Goal: Information Seeking & Learning: Learn about a topic

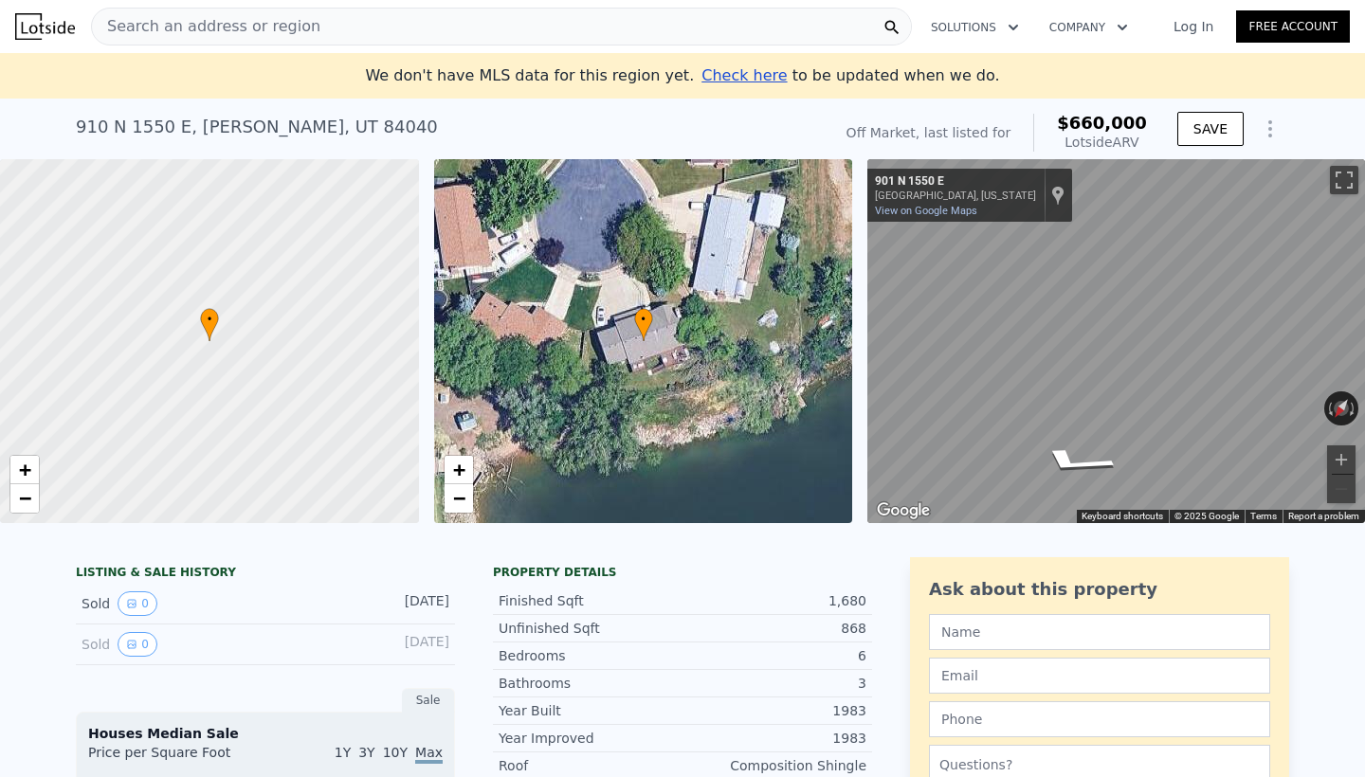
click at [1268, 127] on icon "Show Options" at bounding box center [1269, 129] width 23 height 23
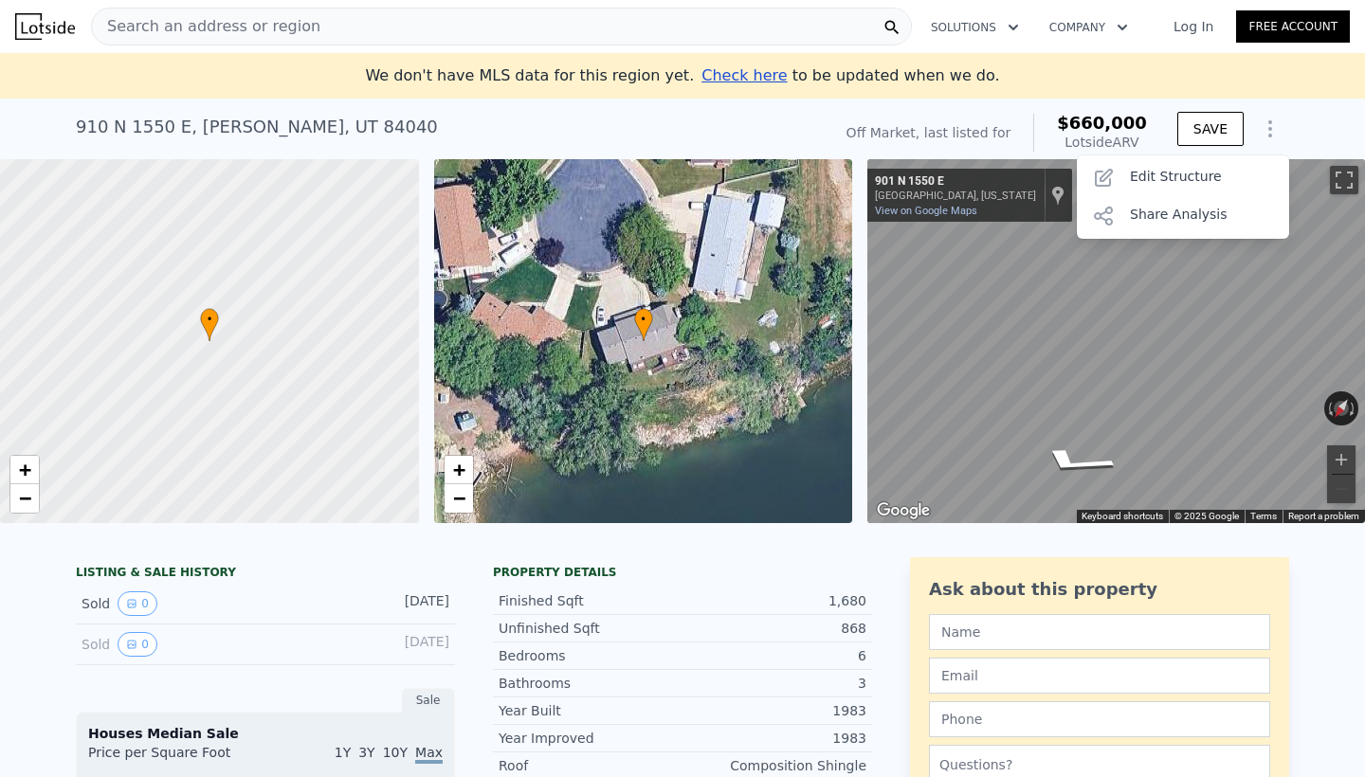
click at [1268, 127] on icon "Show Options" at bounding box center [1269, 129] width 23 height 23
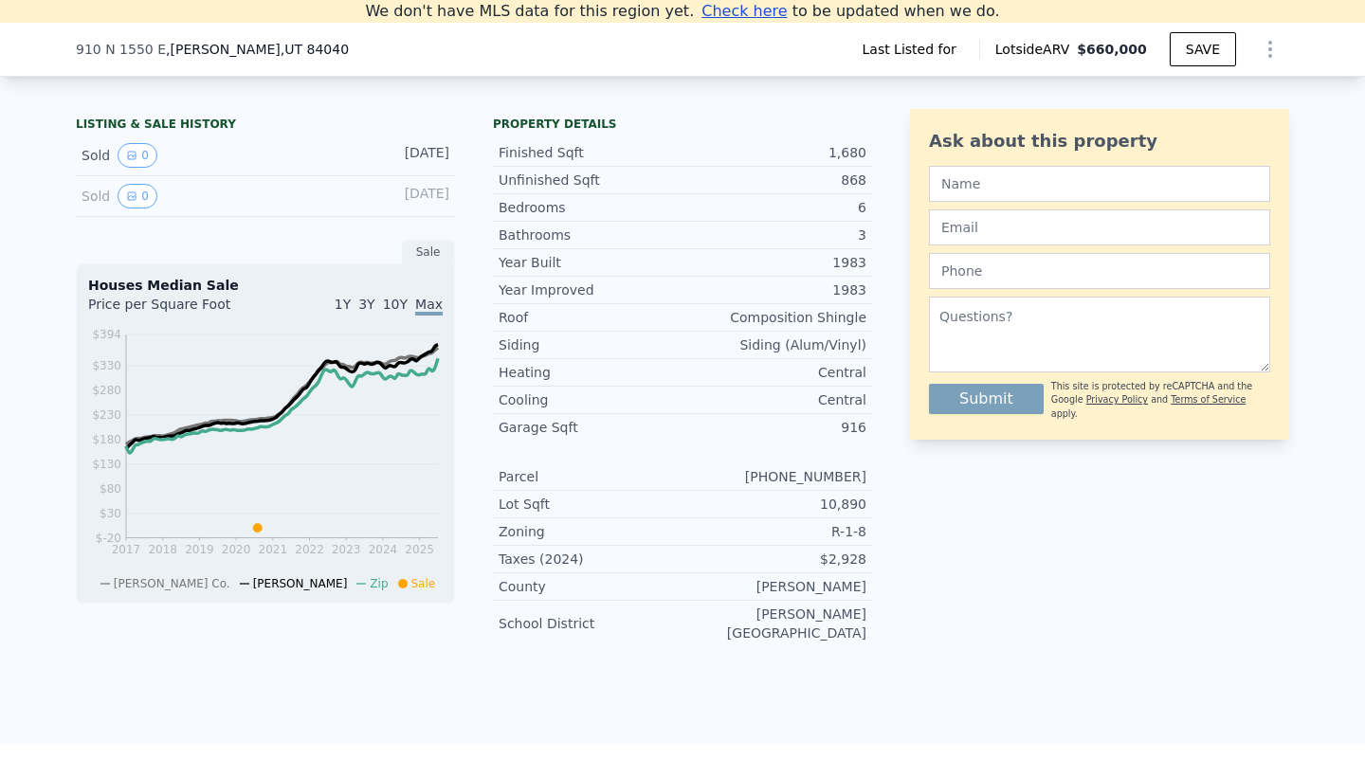
scroll to position [428, 0]
click at [135, 192] on icon "View historical data" at bounding box center [132, 194] width 8 height 8
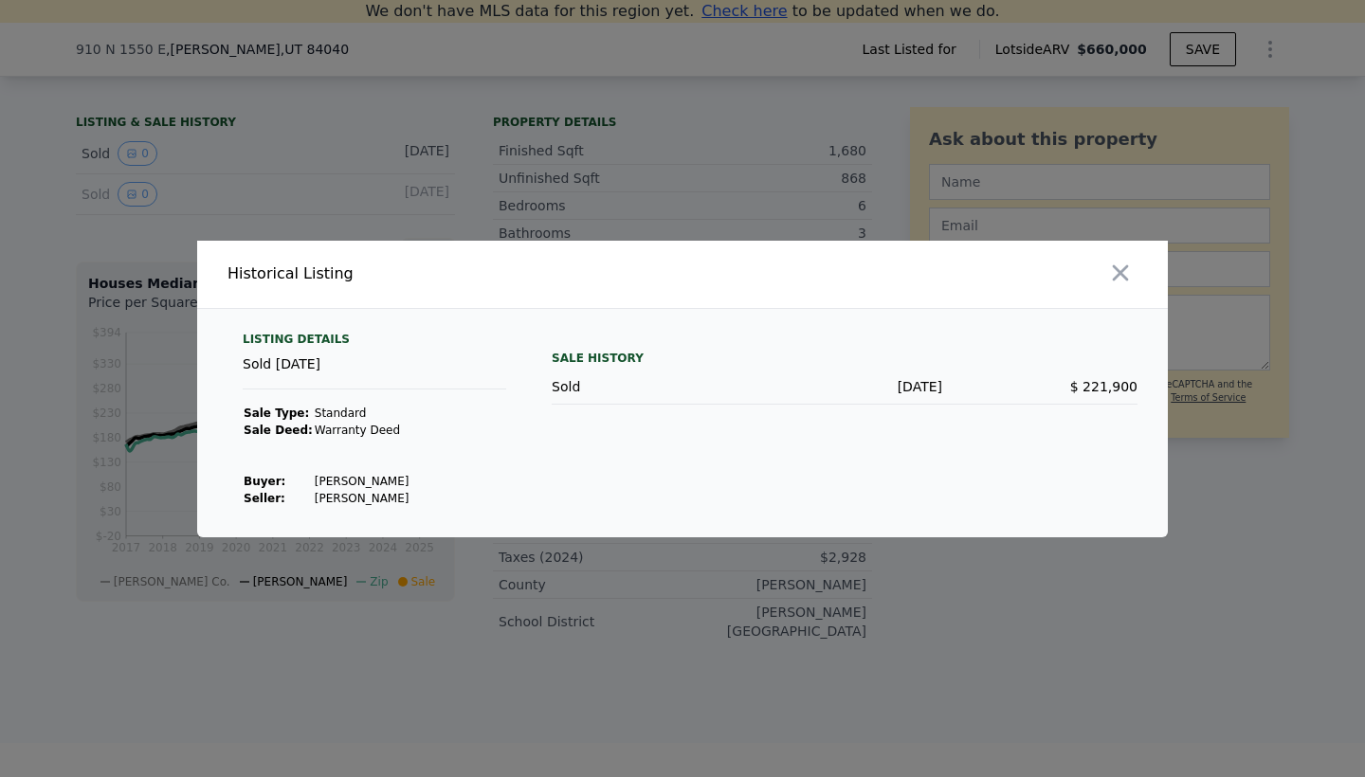
click at [423, 743] on div at bounding box center [682, 388] width 1365 height 777
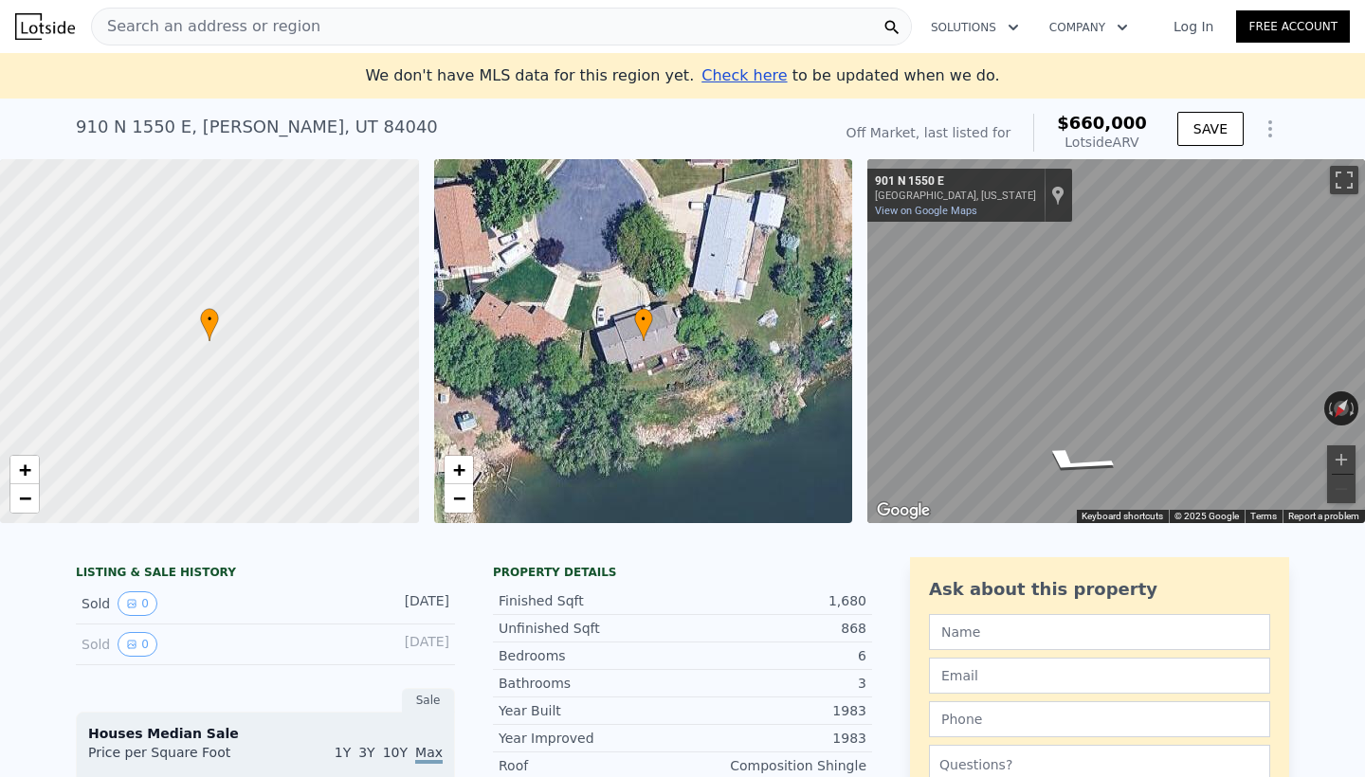
scroll to position [0, 0]
click at [1008, 26] on icon "button" at bounding box center [1013, 27] width 19 height 23
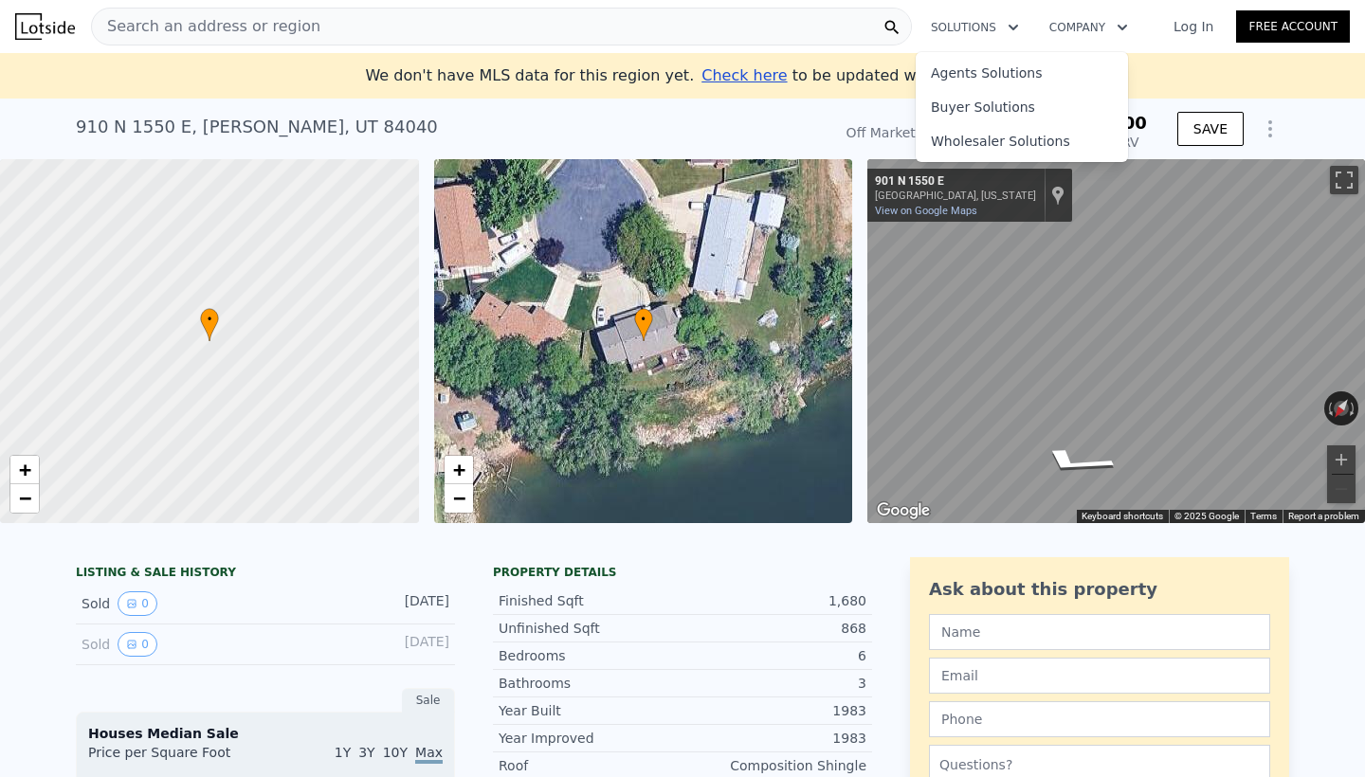
click at [1008, 26] on icon "button" at bounding box center [1013, 27] width 19 height 23
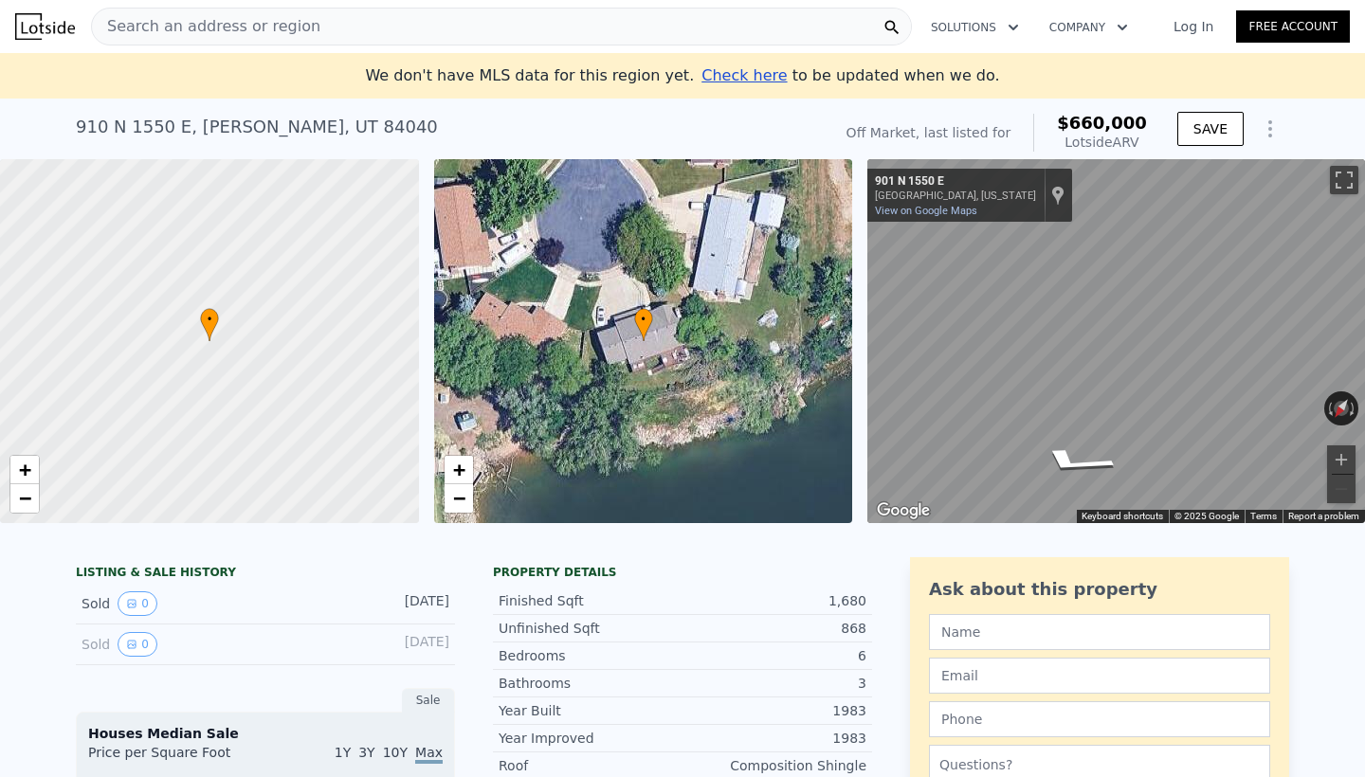
click at [1112, 27] on button "Company" at bounding box center [1088, 27] width 109 height 34
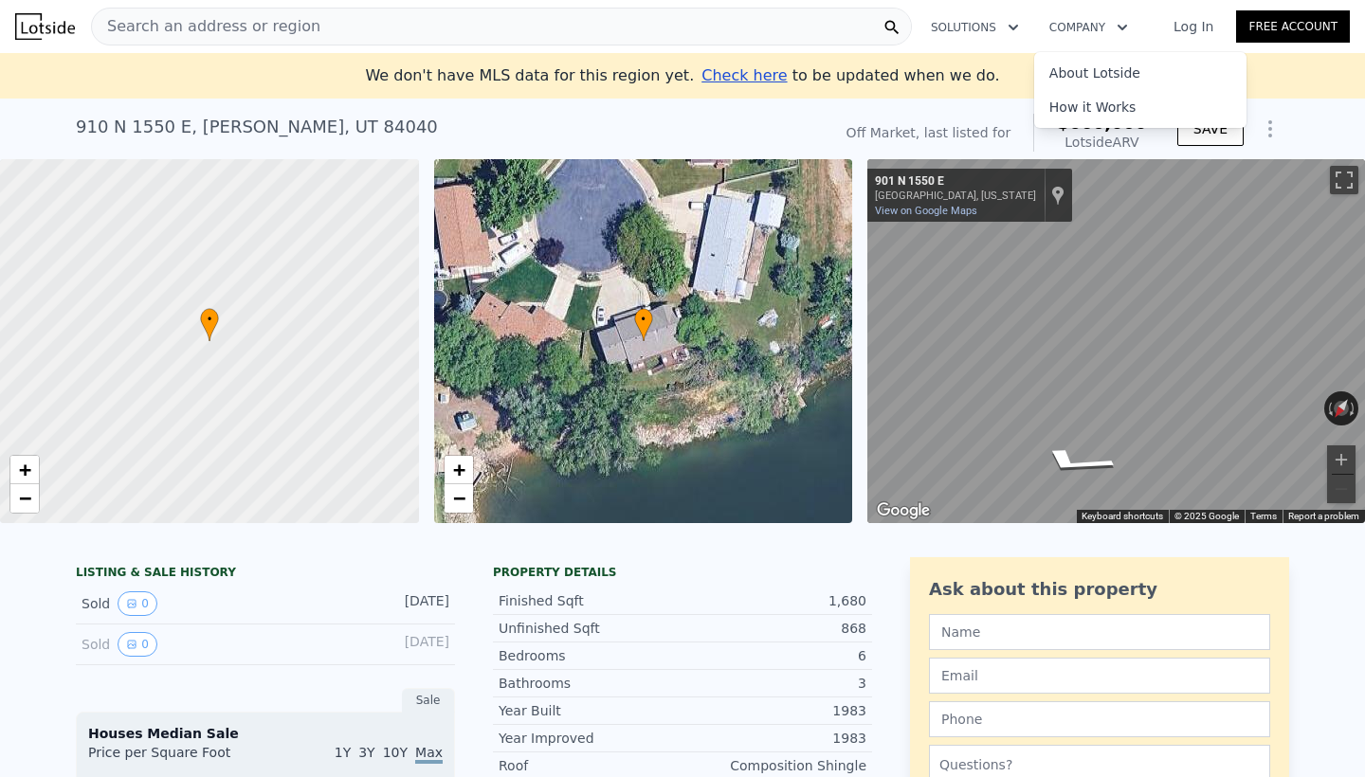
click at [1112, 27] on button "Company" at bounding box center [1088, 27] width 109 height 34
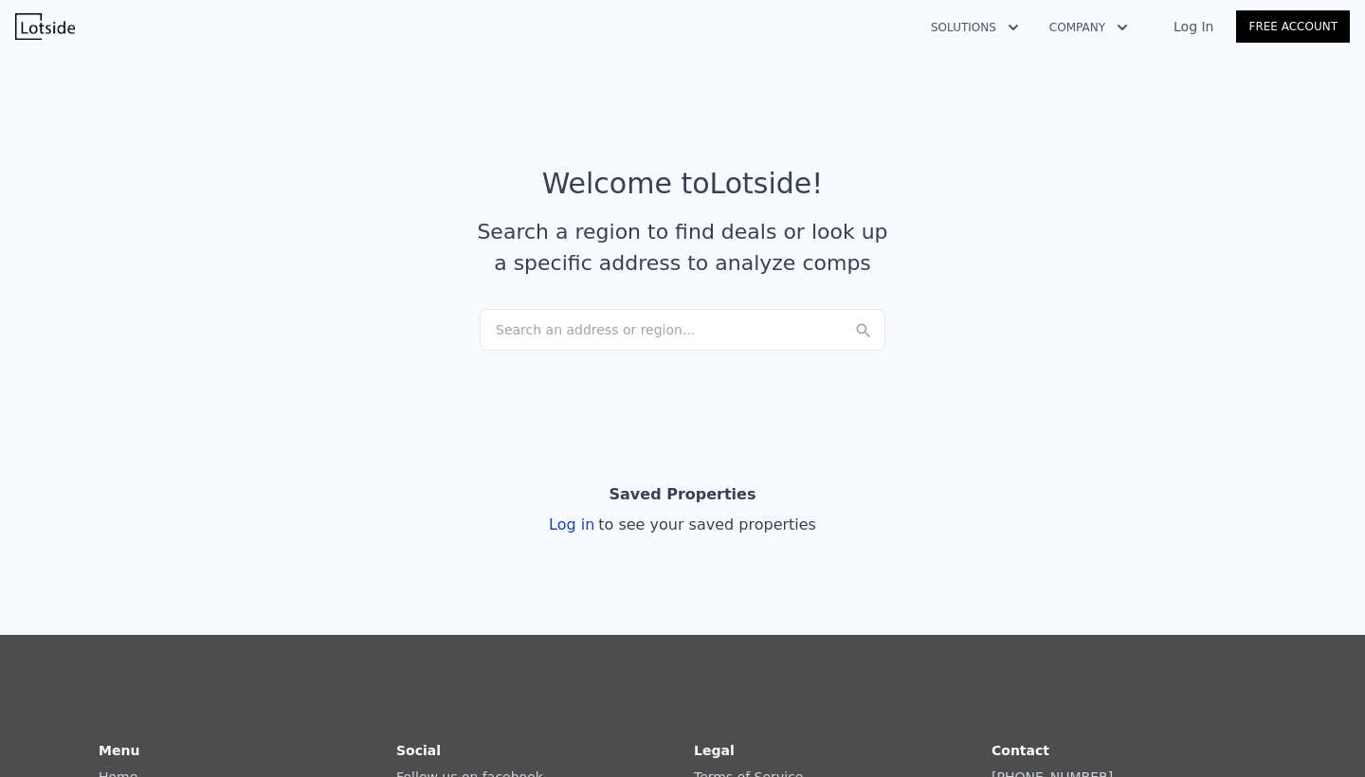
click at [544, 335] on div "Search an address or region..." at bounding box center [683, 330] width 406 height 42
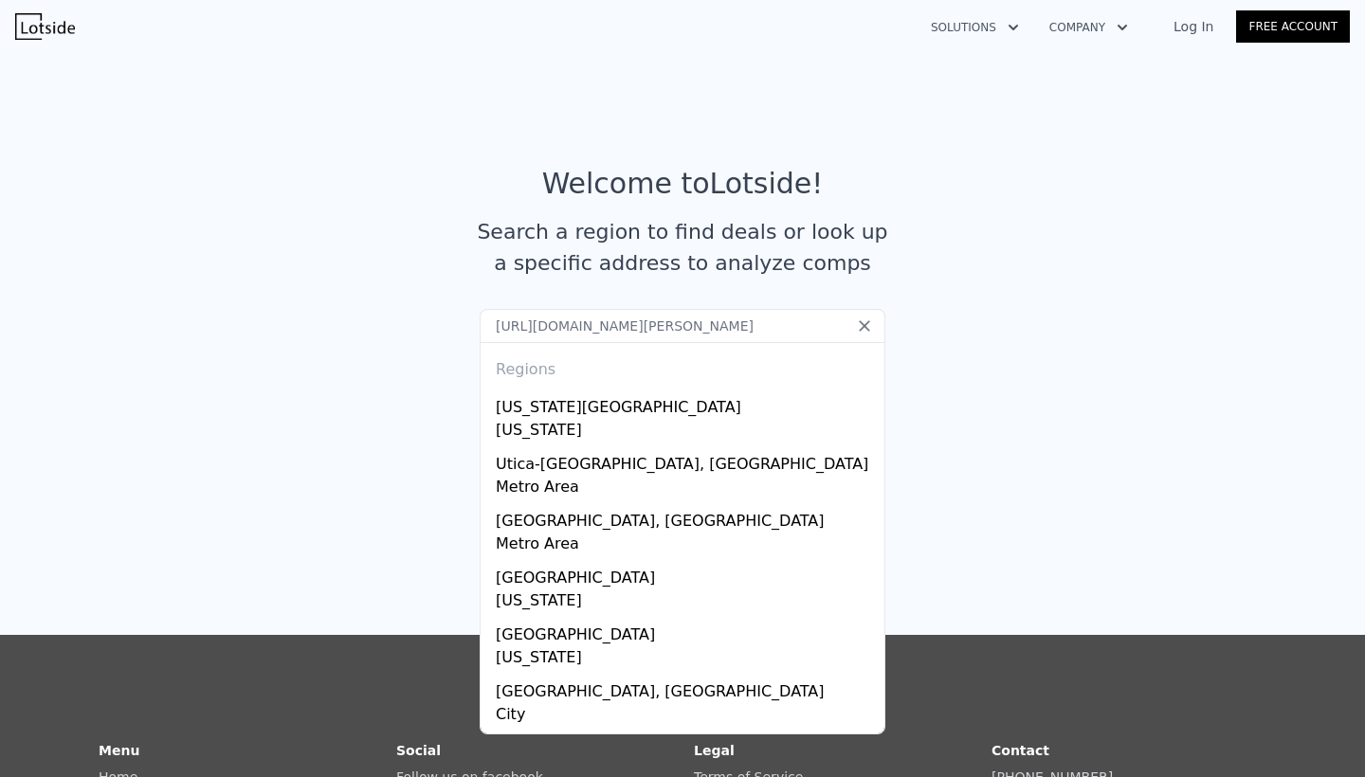
click at [675, 327] on input "[URL][DOMAIN_NAME][PERSON_NAME]" at bounding box center [683, 326] width 406 height 34
click at [692, 332] on input "[URL][DOMAIN_NAME][PERSON_NAME]" at bounding box center [683, 326] width 406 height 34
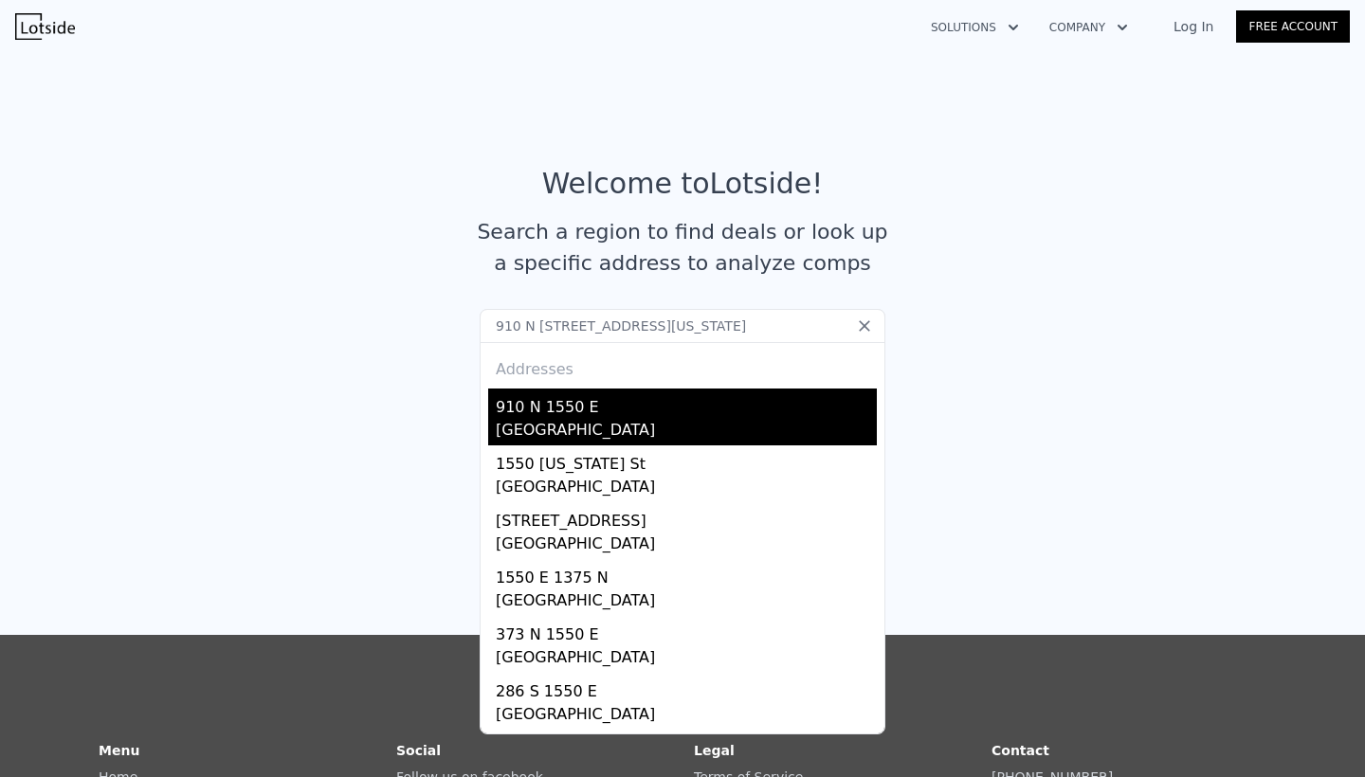
type input "910 N [STREET_ADDRESS][US_STATE]"
click at [578, 407] on div "910 N 1550 E" at bounding box center [686, 404] width 381 height 30
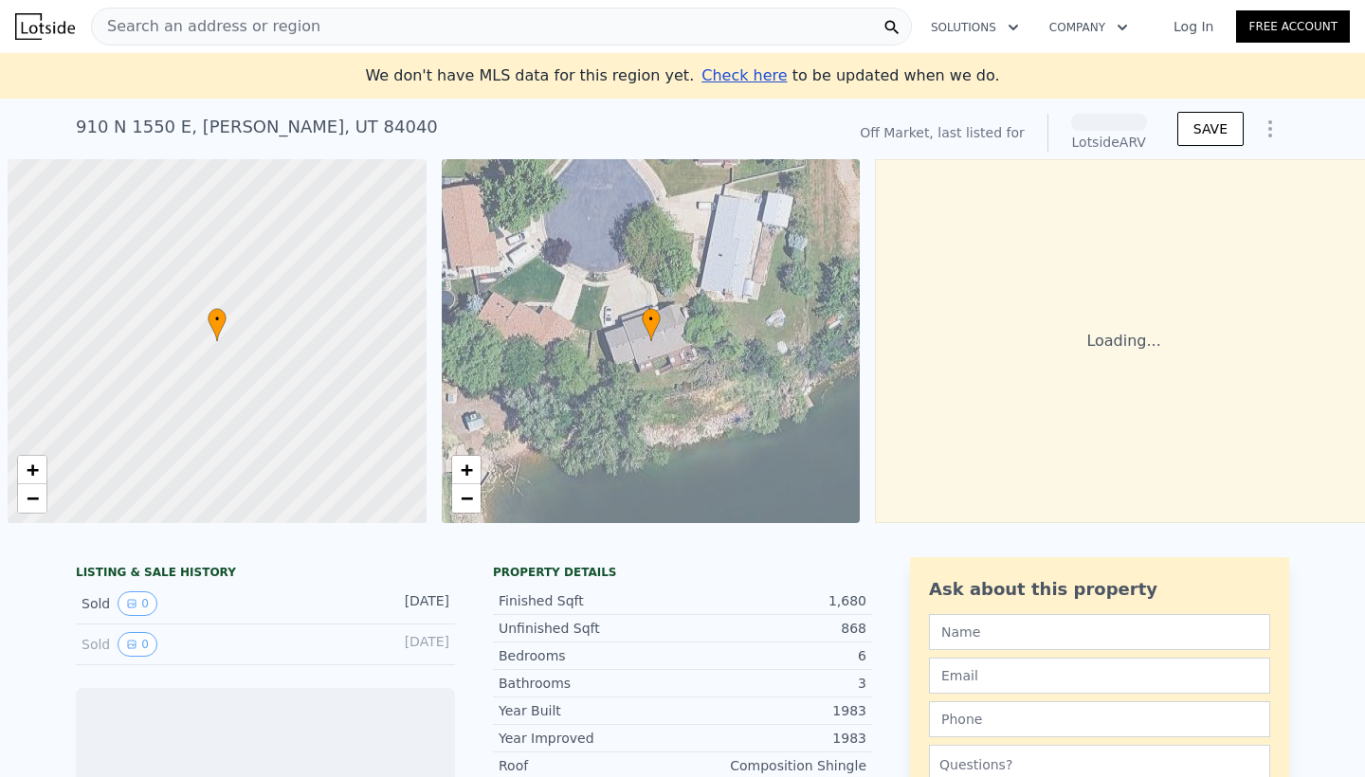
scroll to position [0, 8]
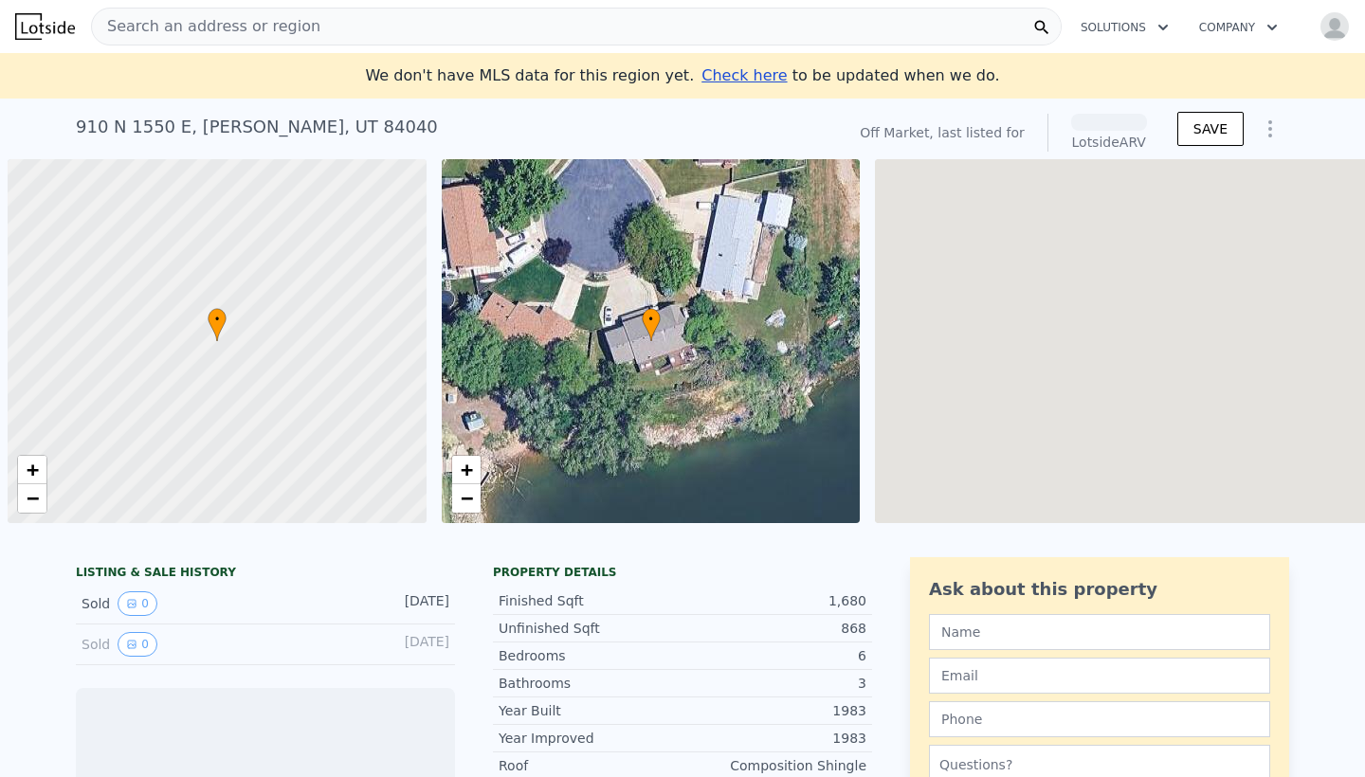
scroll to position [0, 8]
